Goal: Task Accomplishment & Management: Use online tool/utility

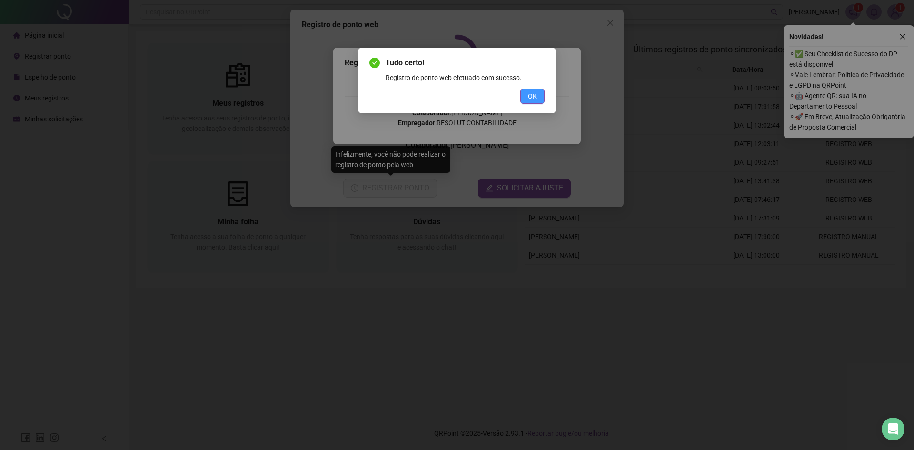
click at [536, 92] on span "OK" at bounding box center [532, 96] width 9 height 10
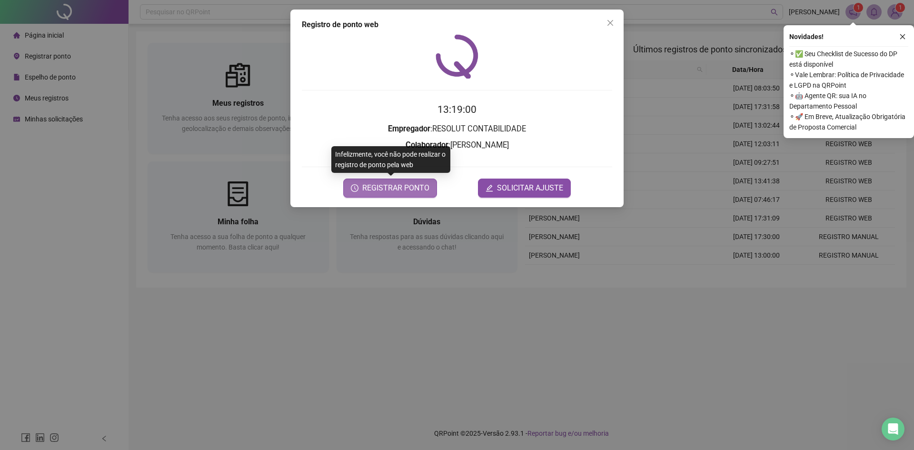
click at [409, 181] on button "REGISTRAR PONTO" at bounding box center [390, 188] width 94 height 19
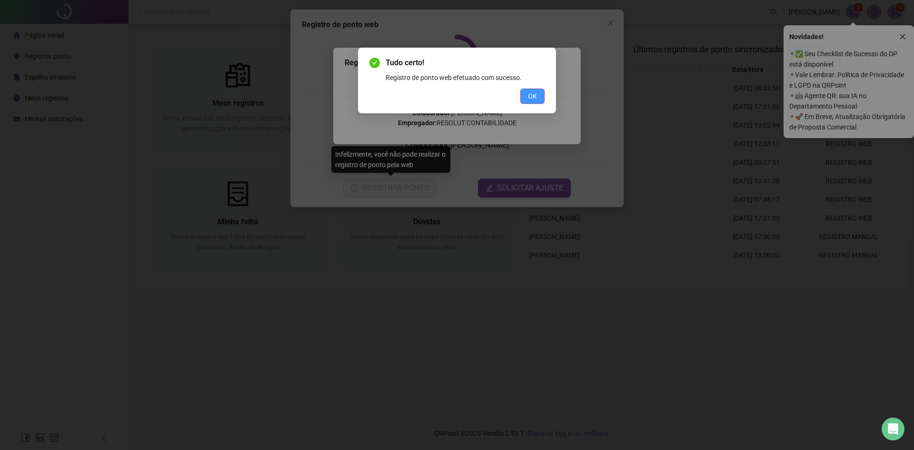
click at [533, 93] on span "OK" at bounding box center [532, 96] width 9 height 10
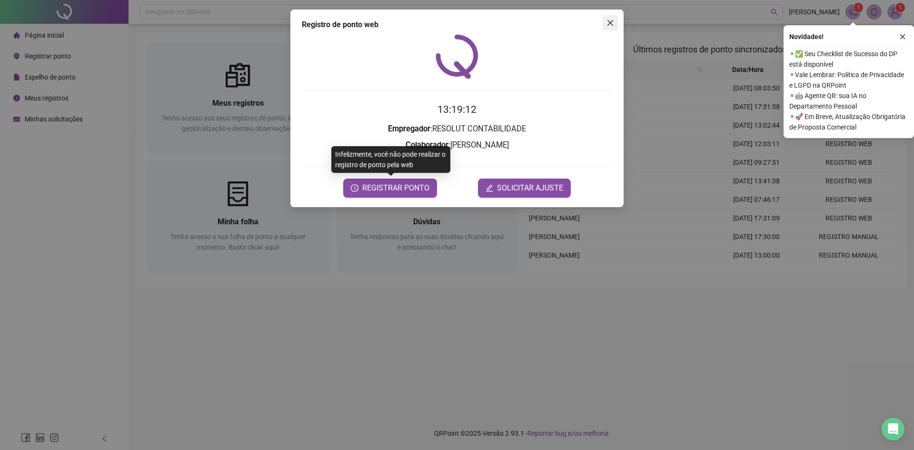
click at [609, 19] on icon "close" at bounding box center [611, 23] width 8 height 8
